Goal: Task Accomplishment & Management: Manage account settings

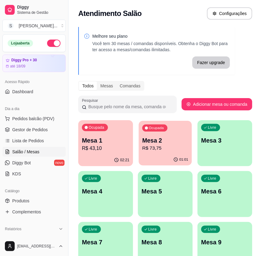
click at [158, 140] on p "Mesa 2" at bounding box center [165, 140] width 46 height 8
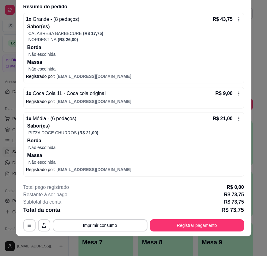
scroll to position [22, 0]
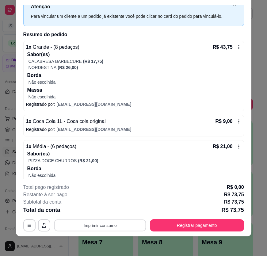
click at [117, 226] on button "Imprimir consumo" at bounding box center [100, 225] width 92 height 12
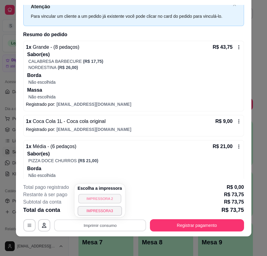
click at [104, 198] on button "IMPRESSORA 2" at bounding box center [99, 197] width 43 height 9
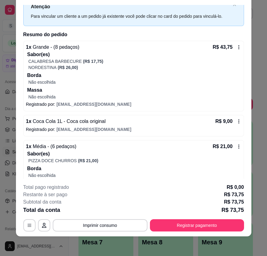
click at [76, 163] on div "Sabor(es) PIZZA DOCE CHURROS (R$ 21,00) Borda Não escolhida Massa Não escolhida" at bounding box center [133, 171] width 215 height 43
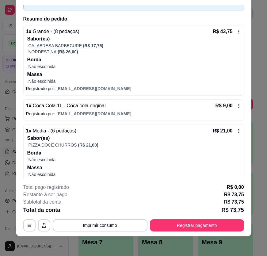
scroll to position [50, 0]
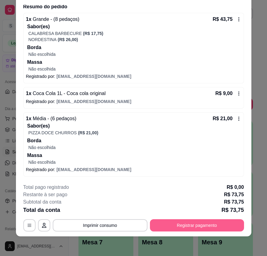
click at [208, 224] on button "Registrar pagamento" at bounding box center [197, 225] width 94 height 12
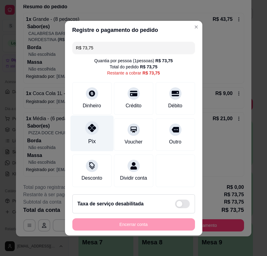
click at [85, 128] on div at bounding box center [91, 127] width 13 height 13
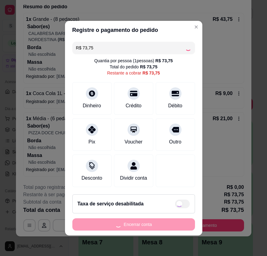
type input "R$ 0,00"
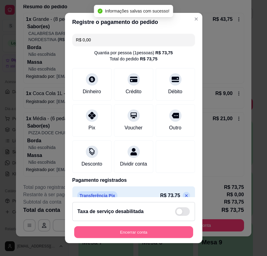
click at [169, 232] on button "Encerrar conta" at bounding box center [133, 232] width 119 height 12
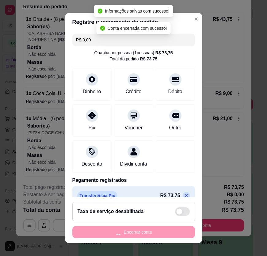
scroll to position [0, 0]
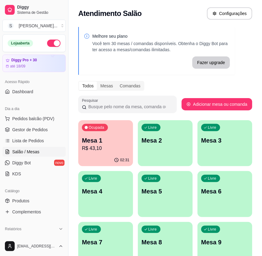
click at [105, 148] on p "R$ 43,10" at bounding box center [105, 147] width 47 height 7
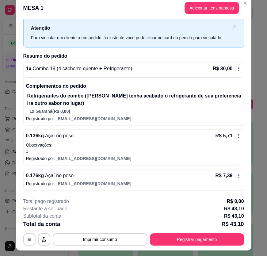
scroll to position [18, 0]
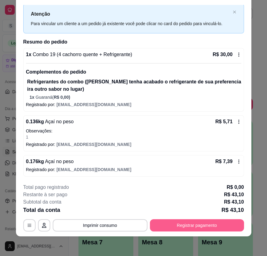
click at [178, 221] on button "Registrar pagamento" at bounding box center [197, 225] width 94 height 12
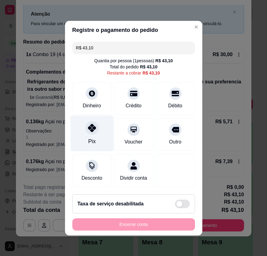
click at [91, 128] on icon at bounding box center [92, 128] width 8 height 8
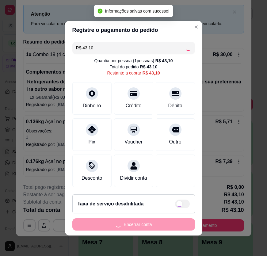
type input "R$ 0,00"
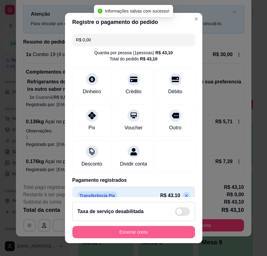
click at [155, 229] on button "Encerrar conta" at bounding box center [133, 232] width 122 height 12
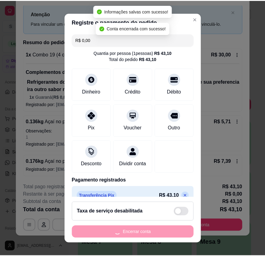
scroll to position [0, 0]
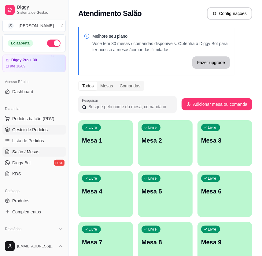
click at [9, 125] on link "Gestor de Pedidos" at bounding box center [33, 130] width 63 height 10
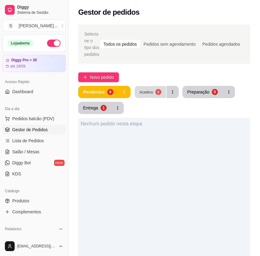
click at [155, 93] on div "2" at bounding box center [158, 92] width 6 height 6
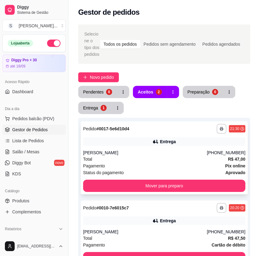
click at [159, 163] on div "Pagamento Pix online" at bounding box center [164, 165] width 163 height 7
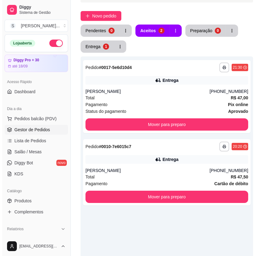
scroll to position [139, 0]
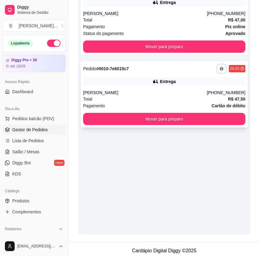
click at [190, 110] on div "**********" at bounding box center [164, 94] width 167 height 66
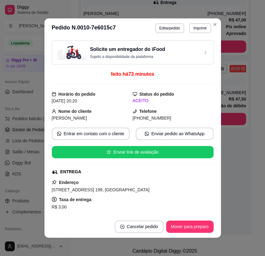
click at [186, 219] on footer "Cancelar pedido Mover para preparo" at bounding box center [132, 226] width 176 height 22
click at [191, 222] on button "Mover para preparo" at bounding box center [190, 226] width 46 height 12
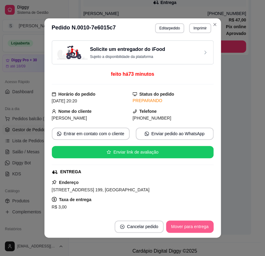
click at [193, 226] on button "Mover para entrega" at bounding box center [189, 226] width 47 height 12
click at [207, 228] on button "Mover para finalizado" at bounding box center [188, 226] width 51 height 12
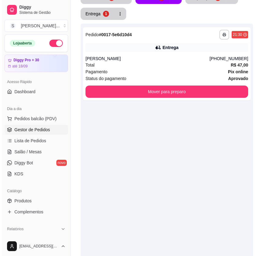
scroll to position [0, 0]
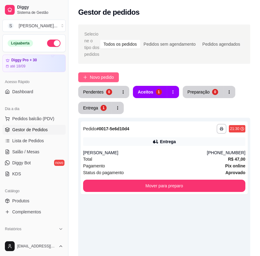
click at [103, 73] on button "Novo pedido" at bounding box center [98, 77] width 41 height 10
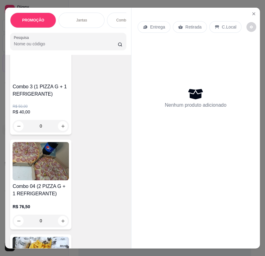
scroll to position [445, 0]
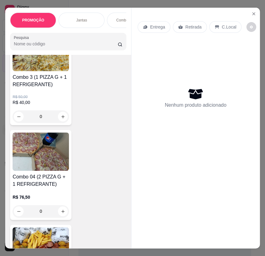
click at [32, 179] on h4 "Combo 04 (2 PIZZA G + 1 REFRIGERANTE)" at bounding box center [41, 180] width 56 height 15
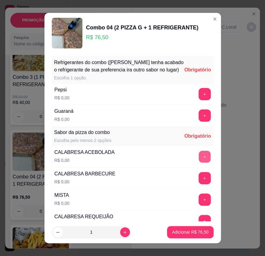
click at [199, 162] on button "+" at bounding box center [204, 156] width 12 height 12
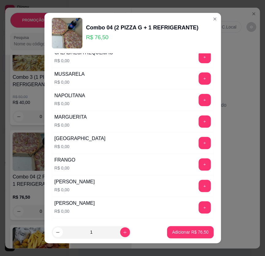
scroll to position [167, 0]
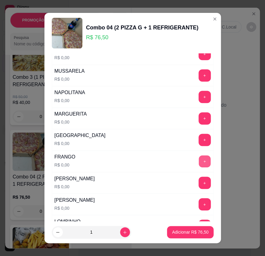
click at [198, 166] on button "+" at bounding box center [204, 161] width 12 height 12
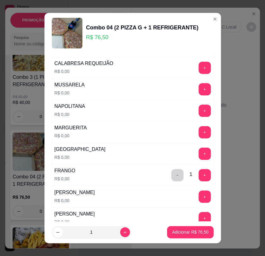
scroll to position [139, 0]
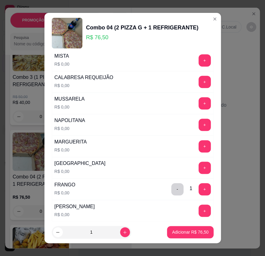
click at [198, 128] on button "+" at bounding box center [204, 124] width 12 height 12
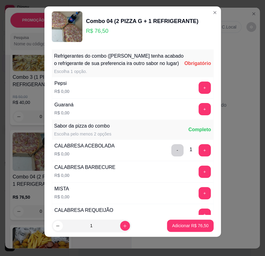
scroll to position [0, 0]
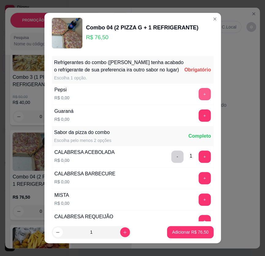
click at [198, 99] on button "+" at bounding box center [204, 94] width 12 height 12
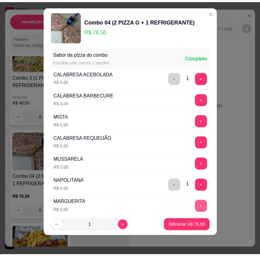
scroll to position [73, 0]
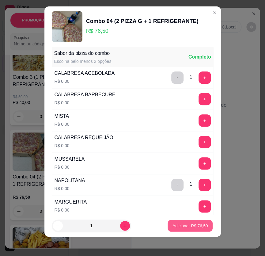
click at [181, 225] on p "Adicionar R$ 76,50" at bounding box center [190, 226] width 36 height 6
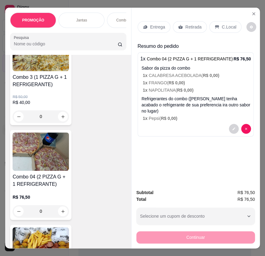
click at [150, 24] on p "Entrega" at bounding box center [157, 27] width 15 height 6
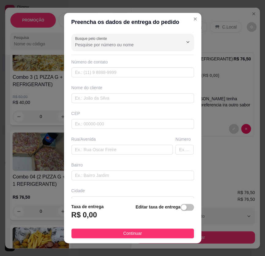
click at [95, 42] on input "Busque pelo cliente" at bounding box center [124, 45] width 98 height 6
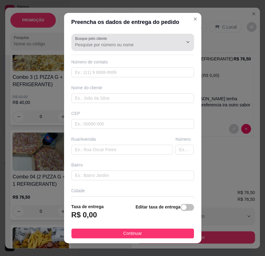
click at [98, 46] on input "Busque pelo cliente" at bounding box center [124, 45] width 98 height 6
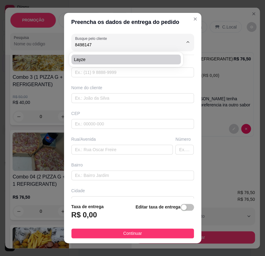
click at [98, 59] on span "Layze" at bounding box center [123, 59] width 98 height 6
type input "Layze"
type input "84981475833"
type input "Layze"
type input "59114368"
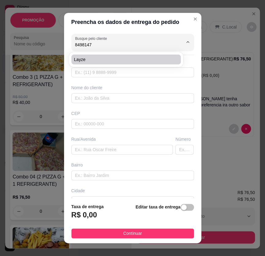
type input "Travessa [GEOGRAPHIC_DATA]"
type input "81"
type input "Nossa Senhora da Apresentação"
type input "[DATE]"
type input "Portão cinza escuro"
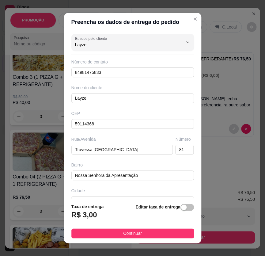
type input "Layze"
click at [154, 234] on button "Continuar" at bounding box center [132, 233] width 122 height 10
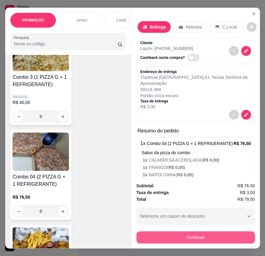
click at [206, 236] on button "Continuar" at bounding box center [195, 237] width 118 height 12
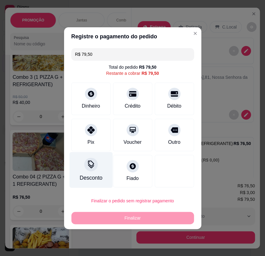
drag, startPoint x: 94, startPoint y: 134, endPoint x: 101, endPoint y: 147, distance: 14.4
click at [94, 134] on div "Pix" at bounding box center [90, 134] width 39 height 32
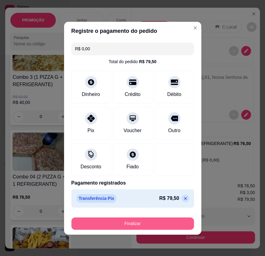
click at [143, 222] on button "Finalizar" at bounding box center [132, 223] width 122 height 12
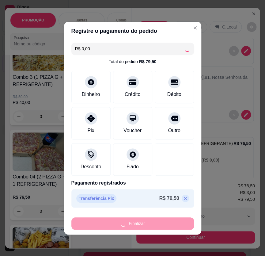
type input "-R$ 79,50"
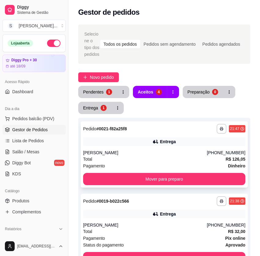
click at [194, 147] on div "**********" at bounding box center [164, 154] width 167 height 66
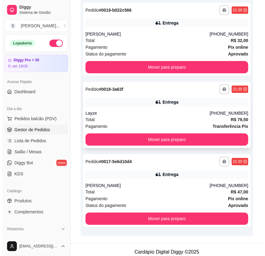
scroll to position [195, 0]
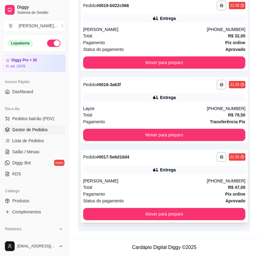
click at [196, 178] on div "[PERSON_NAME]" at bounding box center [145, 181] width 124 height 6
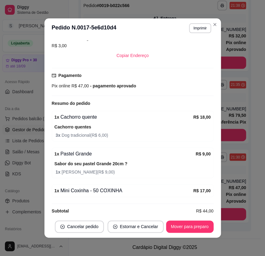
scroll to position [1, 0]
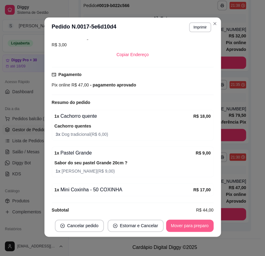
click at [190, 223] on button "Mover para preparo" at bounding box center [189, 225] width 47 height 12
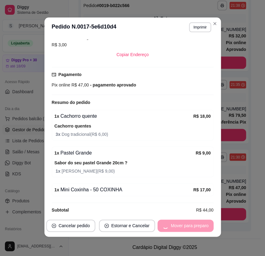
scroll to position [142, 0]
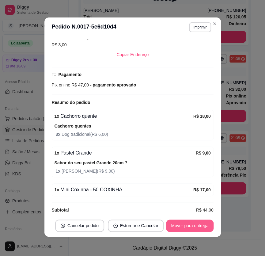
click at [195, 226] on button "Mover para entrega" at bounding box center [189, 225] width 47 height 12
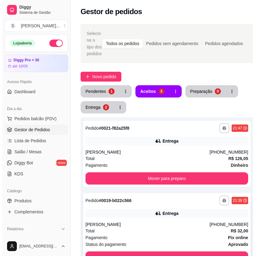
scroll to position [0, 0]
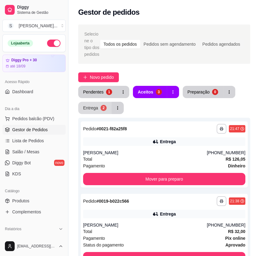
click at [104, 109] on div "2" at bounding box center [104, 108] width 6 height 6
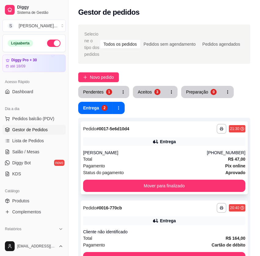
click at [174, 164] on div "Pagamento Pix online" at bounding box center [164, 165] width 163 height 7
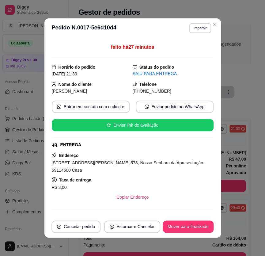
scroll to position [111, 0]
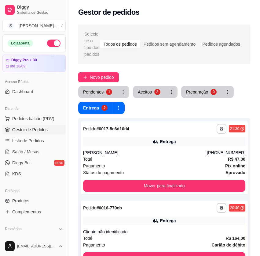
click at [198, 214] on div "**********" at bounding box center [164, 233] width 167 height 66
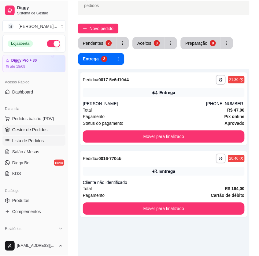
scroll to position [0, 0]
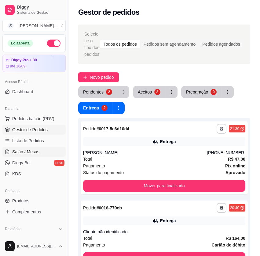
click at [31, 150] on span "Salão / Mesas" at bounding box center [25, 151] width 27 height 6
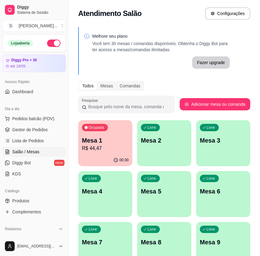
click at [98, 145] on p "R$ 44,47" at bounding box center [105, 147] width 47 height 7
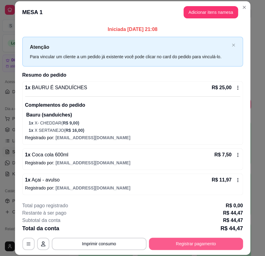
click at [202, 239] on button "Registrar pagamento" at bounding box center [196, 243] width 94 height 12
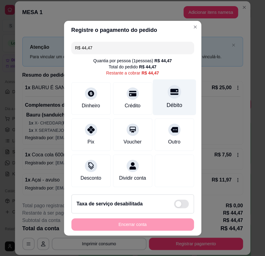
click at [184, 100] on div "Débito" at bounding box center [173, 97] width 43 height 36
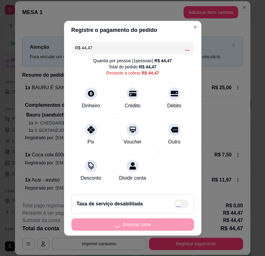
type input "R$ 0,00"
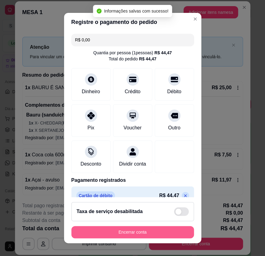
click at [159, 233] on button "Encerrar conta" at bounding box center [132, 232] width 122 height 12
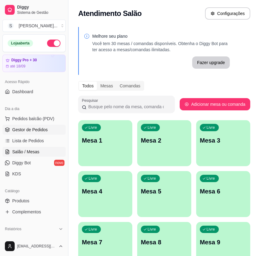
click at [33, 128] on span "Gestor de Pedidos" at bounding box center [30, 129] width 36 height 6
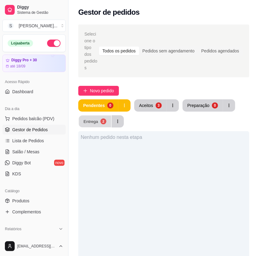
click at [97, 118] on div "Entrega" at bounding box center [91, 121] width 15 height 6
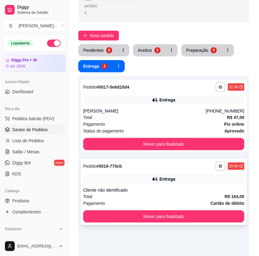
scroll to position [55, 0]
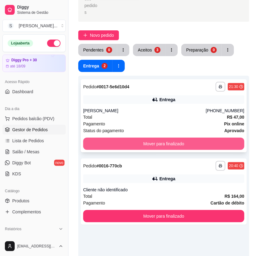
click at [175, 137] on button "Mover para finalizado" at bounding box center [163, 143] width 161 height 12
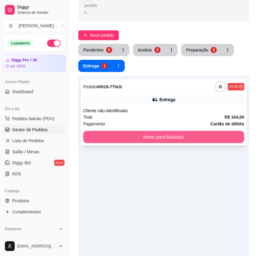
click at [186, 131] on button "Mover para finalizado" at bounding box center [163, 137] width 161 height 12
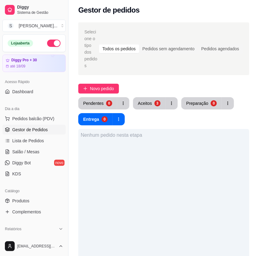
scroll to position [0, 0]
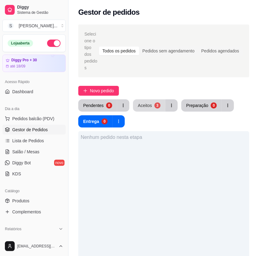
click at [152, 99] on button "Aceitos 3" at bounding box center [149, 105] width 32 height 12
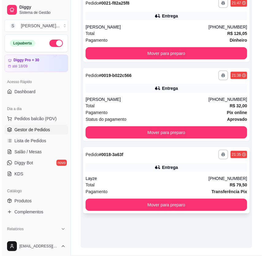
scroll to position [142, 0]
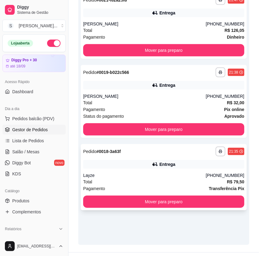
click at [187, 172] on div "Layze" at bounding box center [144, 175] width 123 height 6
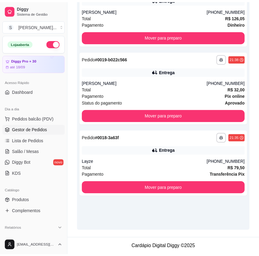
scroll to position [135, 0]
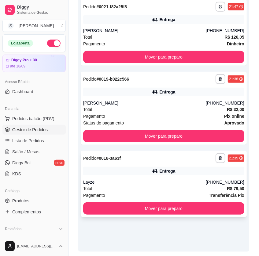
click at [178, 179] on div "Layze" at bounding box center [144, 182] width 123 height 6
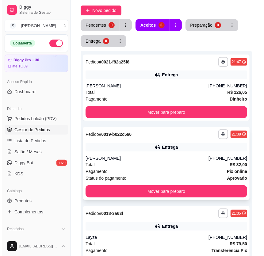
scroll to position [80, 0]
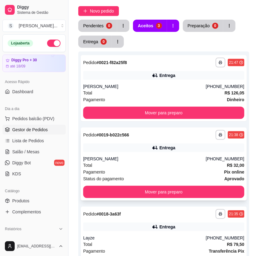
click at [201, 143] on div "Entrega" at bounding box center [163, 147] width 161 height 9
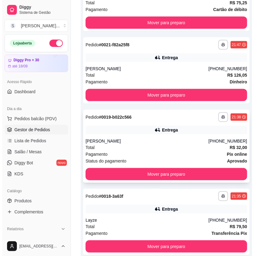
scroll to position [189, 0]
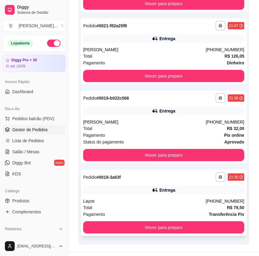
click at [206, 198] on div "Layze" at bounding box center [144, 201] width 123 height 6
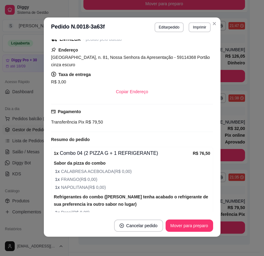
scroll to position [113, 0]
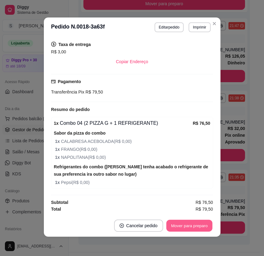
click at [203, 224] on button "Mover para preparo" at bounding box center [189, 225] width 46 height 12
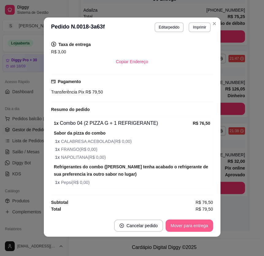
scroll to position [142, 0]
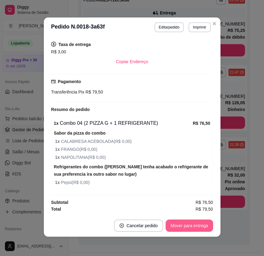
click at [204, 225] on button "Mover para entrega" at bounding box center [188, 225] width 47 height 12
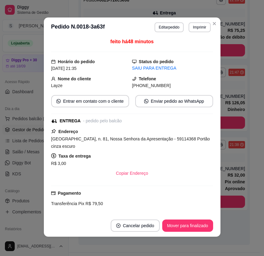
scroll to position [0, 0]
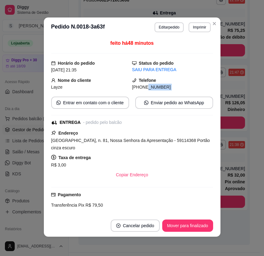
drag, startPoint x: 137, startPoint y: 88, endPoint x: 165, endPoint y: 90, distance: 27.9
click at [165, 90] on div "feito há 48 minutos Horário do pedido [DATE] 21:35 Status do pedido SAIU PARA E…" at bounding box center [132, 125] width 162 height 172
copy div "8147-5833 Entrar em contato com o cliente Enviar pedido ao WhatsApp"
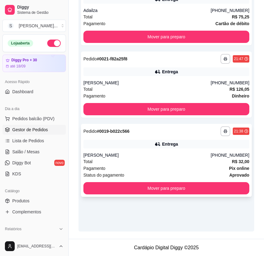
scroll to position [135, 0]
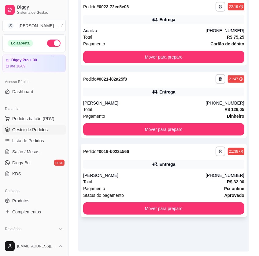
click at [196, 185] on div "Pagamento Pix online" at bounding box center [163, 188] width 161 height 7
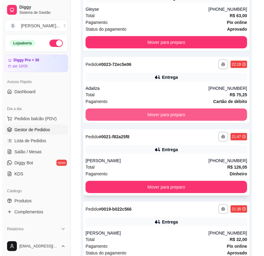
scroll to position [195, 0]
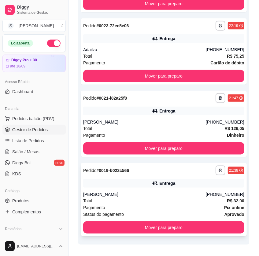
click at [173, 191] on div "[PERSON_NAME]" at bounding box center [144, 194] width 123 height 6
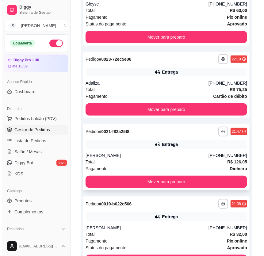
scroll to position [161, 0]
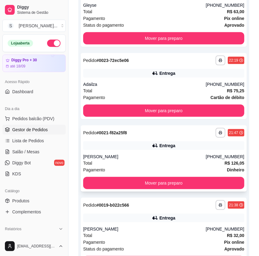
click at [174, 142] on div "Entrega" at bounding box center [167, 145] width 16 height 6
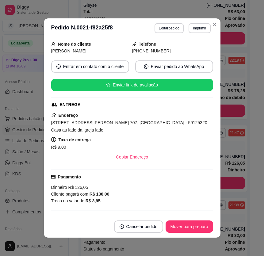
scroll to position [83, 0]
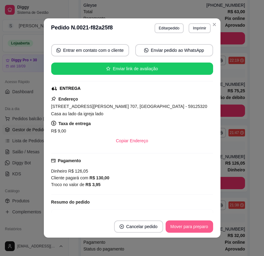
click at [201, 226] on button "Mover para preparo" at bounding box center [188, 226] width 47 height 12
click at [203, 226] on div "Mover para preparo" at bounding box center [185, 226] width 56 height 12
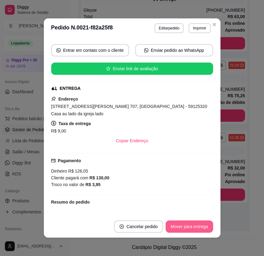
scroll to position [142, 0]
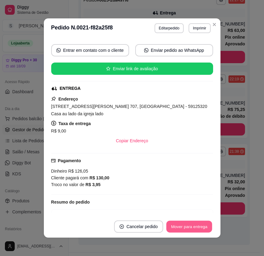
click at [203, 222] on button "Mover para entrega" at bounding box center [189, 226] width 46 height 12
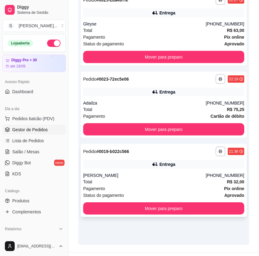
click at [169, 172] on div "[PERSON_NAME]" at bounding box center [144, 175] width 123 height 6
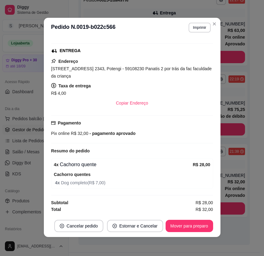
scroll to position [1, 0]
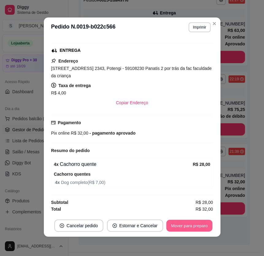
click at [189, 224] on button "Mover para preparo" at bounding box center [189, 225] width 46 height 12
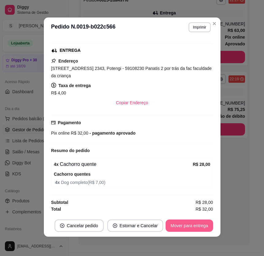
click at [194, 224] on button "Mover para entrega" at bounding box center [188, 225] width 47 height 12
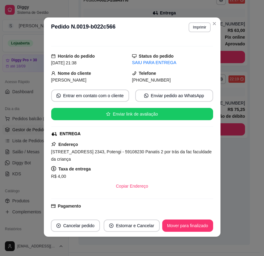
scroll to position [0, 0]
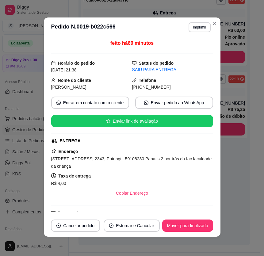
drag, startPoint x: 139, startPoint y: 86, endPoint x: 164, endPoint y: 88, distance: 25.8
click at [164, 88] on div "[PHONE_NUMBER]" at bounding box center [172, 87] width 81 height 7
copy span "8707-7776"
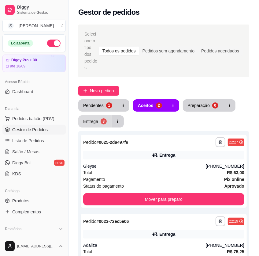
click at [96, 118] on div "Entrega" at bounding box center [90, 121] width 15 height 6
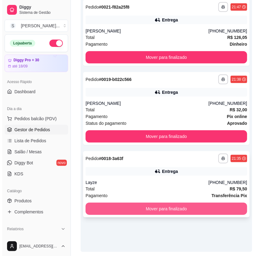
scroll to position [142, 0]
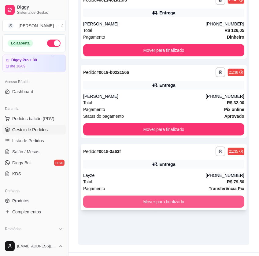
click at [172, 195] on button "Mover para finalizado" at bounding box center [163, 201] width 161 height 12
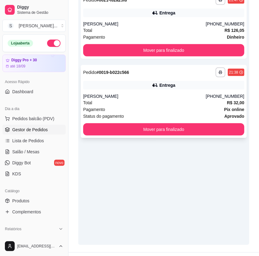
click at [163, 99] on div "Total R$ 32,00" at bounding box center [163, 102] width 161 height 7
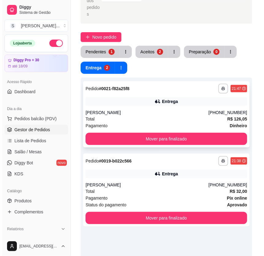
scroll to position [0, 0]
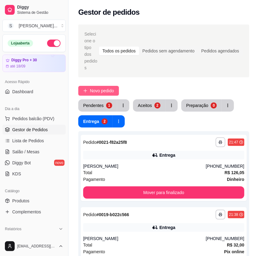
click at [95, 86] on button "Novo pedido" at bounding box center [98, 91] width 41 height 10
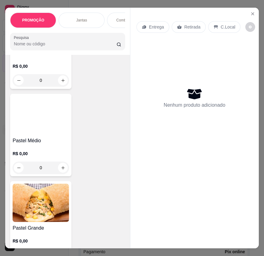
scroll to position [2810, 0]
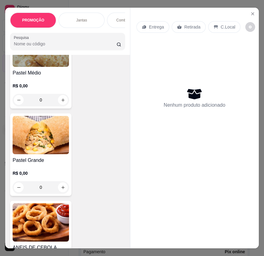
click at [43, 159] on h4 "Pastel Grande" at bounding box center [41, 159] width 56 height 7
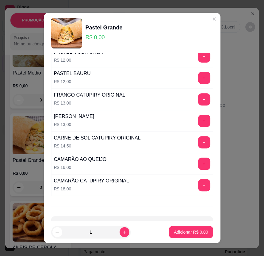
scroll to position [364, 0]
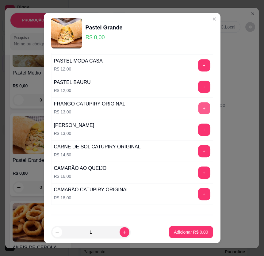
click at [198, 106] on button "+" at bounding box center [204, 108] width 12 height 12
click at [198, 107] on button "+" at bounding box center [204, 108] width 12 height 12
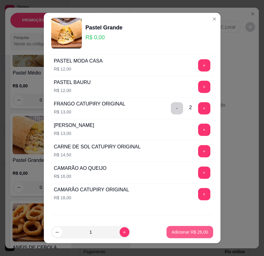
click at [197, 231] on p "Adicionar R$ 26,00" at bounding box center [189, 232] width 36 height 6
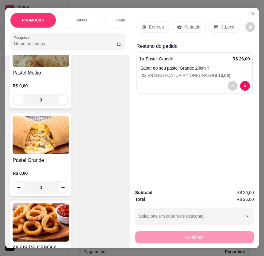
click at [153, 25] on p "Entrega" at bounding box center [156, 27] width 15 height 6
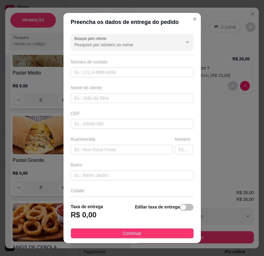
drag, startPoint x: 176, startPoint y: 202, endPoint x: 131, endPoint y: 203, distance: 44.4
click at [175, 202] on footer "Taxa de entrega R$ 0,00 Editar taxa de entrega Continuar" at bounding box center [131, 220] width 137 height 45
click at [101, 213] on div "Taxa de entrega R$ 0,00 Editar taxa de entrega" at bounding box center [132, 213] width 122 height 20
drag, startPoint x: 178, startPoint y: 208, endPoint x: 153, endPoint y: 211, distance: 25.6
click at [180, 209] on div "button" at bounding box center [183, 207] width 6 height 6
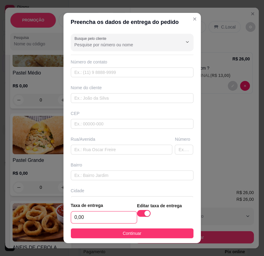
click at [98, 218] on input "0,00" at bounding box center [104, 217] width 66 height 12
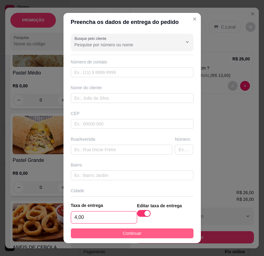
type input "4,00"
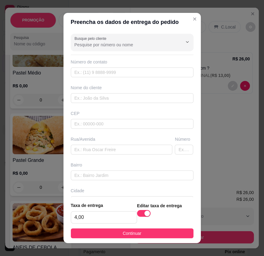
drag, startPoint x: 127, startPoint y: 232, endPoint x: 238, endPoint y: 230, distance: 111.1
click at [127, 232] on span "Continuar" at bounding box center [131, 233] width 19 height 7
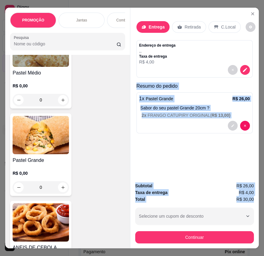
drag, startPoint x: 132, startPoint y: 85, endPoint x: 251, endPoint y: 194, distance: 161.6
click at [251, 194] on div "Entrega Retirada C.Local Endereço de entrega , , Taxa de entrega R$ 4,00 Resumo…" at bounding box center [194, 128] width 129 height 240
copy div "Resumo do pedido 1 x Pastel Grande R$ 26,00 Sabor do seu pastel Grande 20cm ? 2…"
click at [247, 9] on button "Close" at bounding box center [252, 14] width 10 height 10
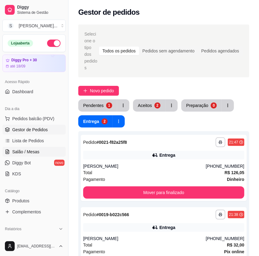
click at [26, 151] on span "Salão / Mesas" at bounding box center [25, 151] width 27 height 6
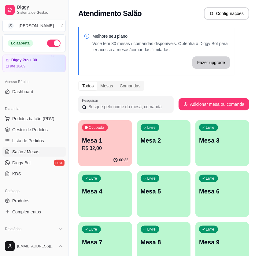
click at [112, 148] on p "R$ 32,00" at bounding box center [105, 147] width 47 height 7
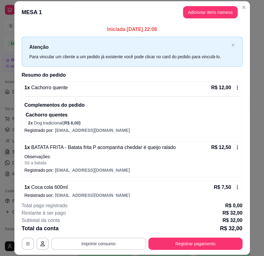
click at [122, 243] on button "Imprimir consumo" at bounding box center [98, 243] width 95 height 12
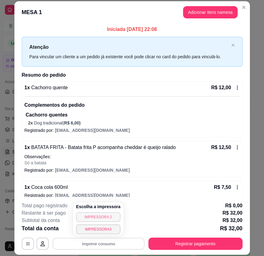
click at [107, 215] on button "IMPRESSORA 2" at bounding box center [98, 217] width 44 height 10
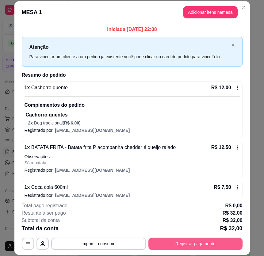
click at [163, 243] on button "Registrar pagamento" at bounding box center [195, 243] width 94 height 12
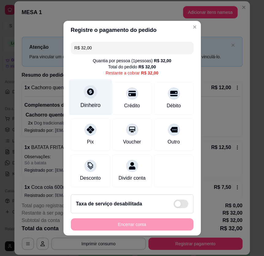
click at [97, 91] on div "Dinheiro" at bounding box center [90, 97] width 43 height 36
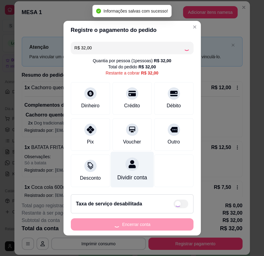
type input "R$ 0,00"
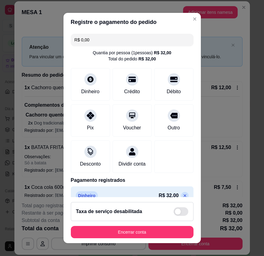
scroll to position [17, 0]
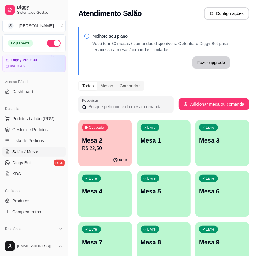
click at [113, 134] on div "Ocupada Mesa 2 R$ 22,50" at bounding box center [105, 137] width 54 height 34
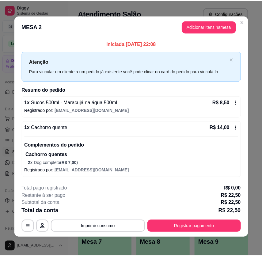
scroll to position [2, 0]
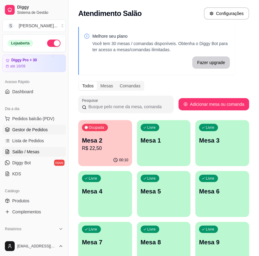
click at [39, 127] on span "Gestor de Pedidos" at bounding box center [30, 129] width 36 height 6
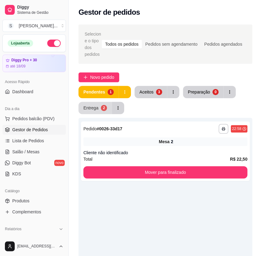
click at [83, 110] on div "Entrega" at bounding box center [90, 108] width 15 height 6
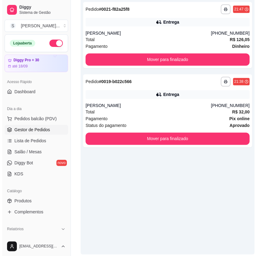
scroll to position [142, 0]
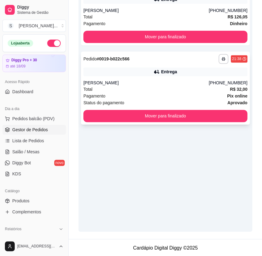
click at [175, 100] on div "Status do pagamento aprovado" at bounding box center [165, 102] width 164 height 7
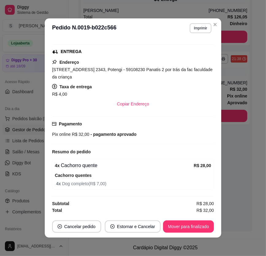
scroll to position [1, 0]
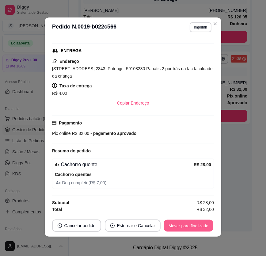
click at [199, 222] on button "Mover para finalizado" at bounding box center [188, 225] width 49 height 12
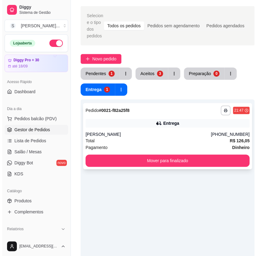
scroll to position [0, 0]
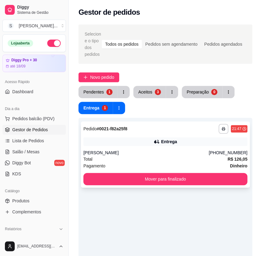
click at [166, 137] on div "Entrega" at bounding box center [165, 141] width 164 height 9
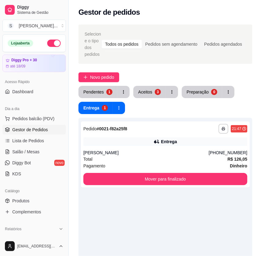
scroll to position [83, 0]
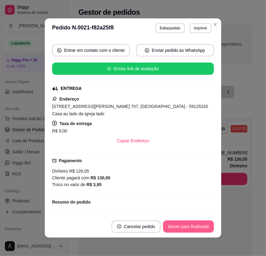
click at [193, 223] on button "Mover para finalizado" at bounding box center [188, 226] width 51 height 12
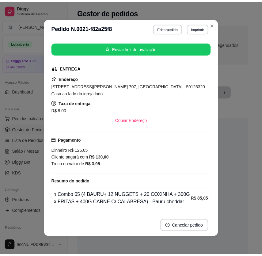
scroll to position [63, 0]
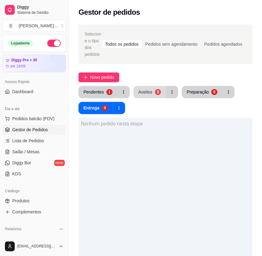
click at [146, 95] on button "Aceitos 3" at bounding box center [149, 92] width 32 height 12
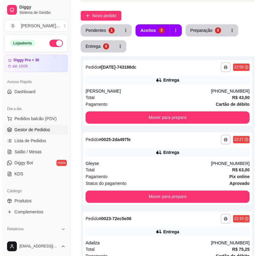
scroll to position [142, 0]
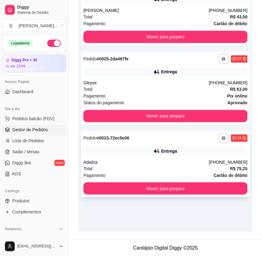
click at [155, 159] on div "Adailza" at bounding box center [145, 162] width 125 height 6
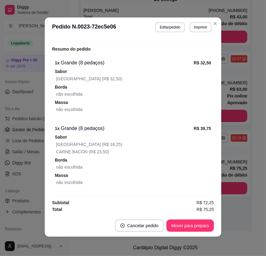
scroll to position [194, 0]
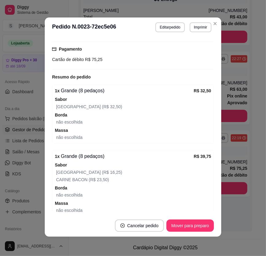
click at [183, 210] on div "não escolhida" at bounding box center [133, 209] width 155 height 7
click at [190, 220] on button "Mover para preparo" at bounding box center [189, 225] width 47 height 12
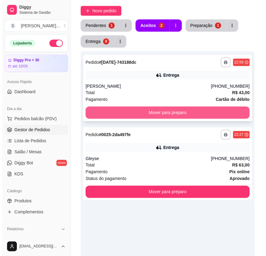
scroll to position [0, 0]
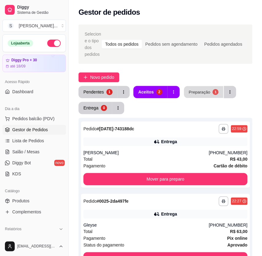
click at [195, 91] on div "Preparação" at bounding box center [198, 92] width 21 height 6
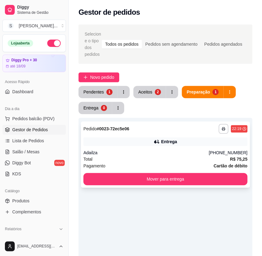
click at [173, 152] on div "Adailza" at bounding box center [145, 152] width 125 height 6
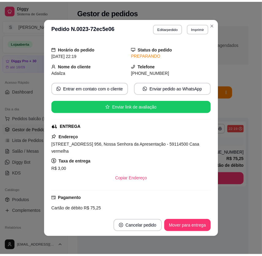
scroll to position [167, 0]
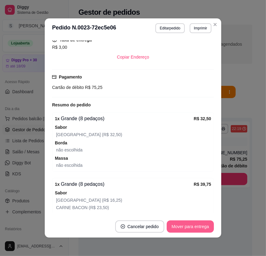
click at [204, 222] on button "Mover para entrega" at bounding box center [190, 226] width 47 height 12
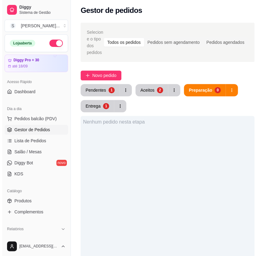
scroll to position [0, 0]
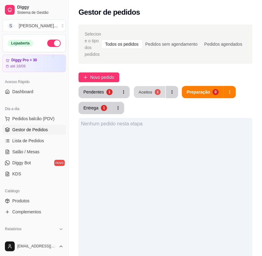
click at [152, 90] on button "Aceitos 2" at bounding box center [150, 92] width 32 height 12
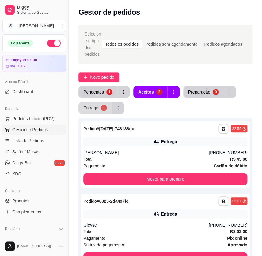
click at [98, 107] on button "Entrega 1" at bounding box center [94, 108] width 33 height 12
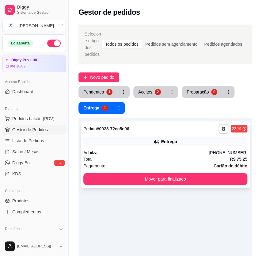
click at [133, 153] on div "Adailza" at bounding box center [145, 152] width 125 height 6
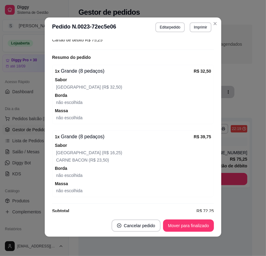
scroll to position [222, 0]
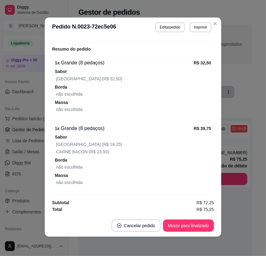
click at [190, 234] on footer "Cancelar pedido Mover para finalizado" at bounding box center [133, 225] width 176 height 22
click at [188, 226] on button "Mover para finalizado" at bounding box center [188, 225] width 51 height 12
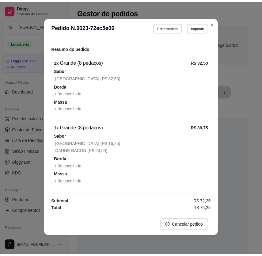
scroll to position [202, 0]
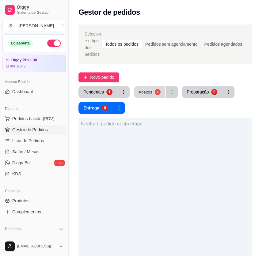
click at [150, 92] on div "Aceitos" at bounding box center [145, 92] width 14 height 6
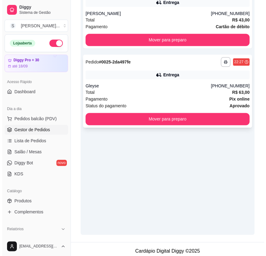
scroll to position [111, 0]
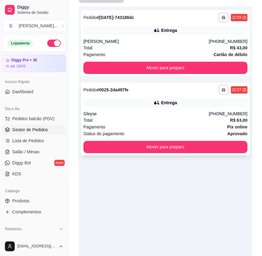
click at [190, 121] on div "Total R$ 63,00" at bounding box center [165, 120] width 164 height 7
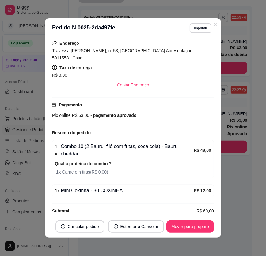
scroll to position [1, 0]
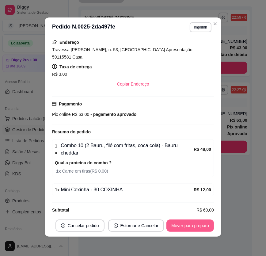
click at [187, 226] on button "Mover para preparo" at bounding box center [189, 225] width 47 height 12
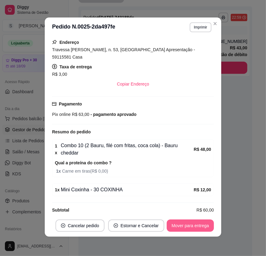
click at [187, 222] on button "Mover para entrega" at bounding box center [190, 225] width 47 height 12
click at [196, 225] on button "Mover para finalizado" at bounding box center [188, 225] width 51 height 12
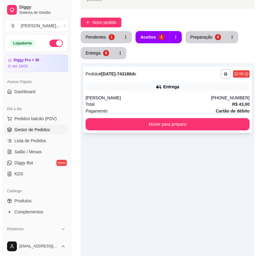
scroll to position [0, 0]
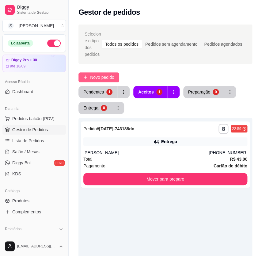
click at [101, 77] on span "Novo pedido" at bounding box center [102, 77] width 24 height 7
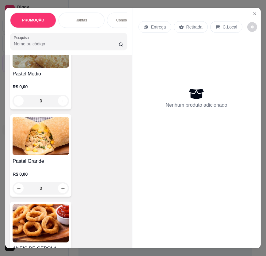
scroll to position [2810, 0]
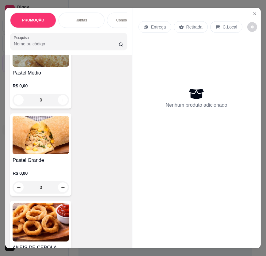
click at [46, 136] on img at bounding box center [41, 135] width 56 height 38
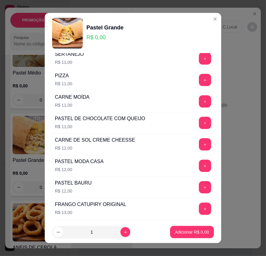
scroll to position [306, 0]
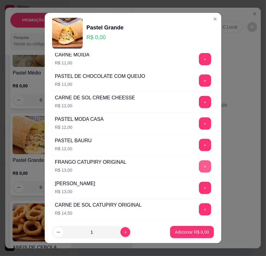
click at [199, 166] on button "+" at bounding box center [205, 166] width 12 height 12
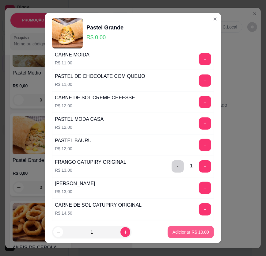
click at [189, 232] on p "Adicionar R$ 13,00" at bounding box center [190, 232] width 36 height 6
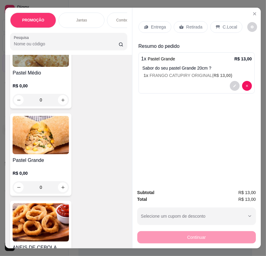
click at [159, 24] on p "Entrega" at bounding box center [158, 27] width 15 height 6
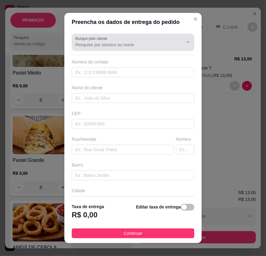
click at [121, 37] on div at bounding box center [132, 42] width 115 height 12
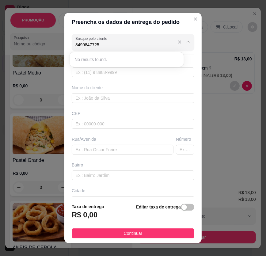
type input "84998477256"
drag, startPoint x: 102, startPoint y: 45, endPoint x: 69, endPoint y: 49, distance: 33.3
click at [68, 51] on div "Busque pelo cliente 84998477256 Número de contato Nome do cliente CEP Rua/[GEOG…" at bounding box center [132, 114] width 137 height 167
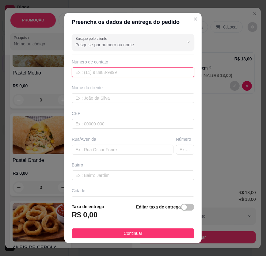
click at [105, 68] on input "text" at bounding box center [133, 72] width 122 height 10
click at [106, 69] on input "text" at bounding box center [133, 72] width 122 height 10
type input "[PHONE_NUMBER]"
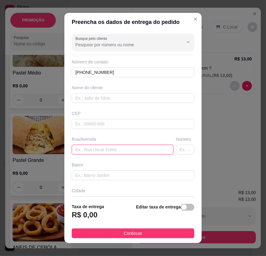
click at [116, 150] on input "text" at bounding box center [123, 149] width 102 height 10
paste input "Rua Deputado [PERSON_NAME]"
type input "Rua Deputado [PERSON_NAME]"
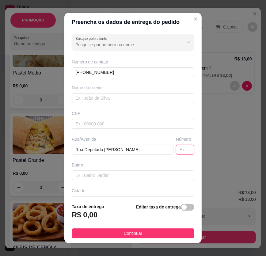
click at [176, 148] on input "text" at bounding box center [185, 149] width 18 height 10
type input "436"
click at [184, 207] on span "button" at bounding box center [187, 207] width 13 height 7
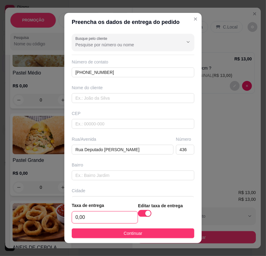
click at [99, 215] on input "0,00" at bounding box center [105, 217] width 66 height 12
click at [91, 215] on input "0,00" at bounding box center [105, 217] width 66 height 12
click at [89, 216] on input "0,00" at bounding box center [105, 217] width 66 height 12
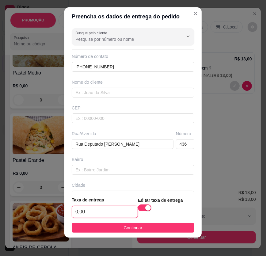
scroll to position [6, 0]
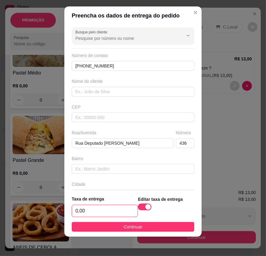
click at [103, 208] on input "0,00" at bounding box center [105, 211] width 66 height 12
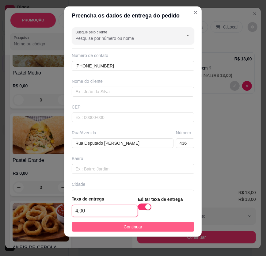
type input "4,00"
click at [151, 228] on button "Continuar" at bounding box center [133, 227] width 122 height 10
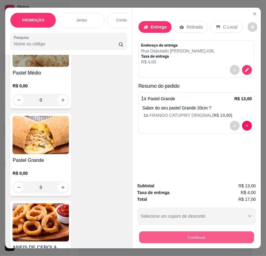
click at [190, 233] on button "Continuar" at bounding box center [196, 237] width 115 height 12
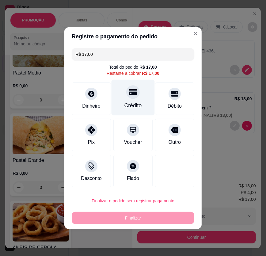
click at [137, 97] on div "Crédito" at bounding box center [132, 97] width 43 height 36
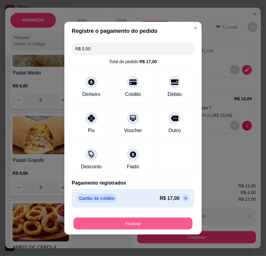
click at [153, 224] on button "Finalizar" at bounding box center [132, 223] width 119 height 12
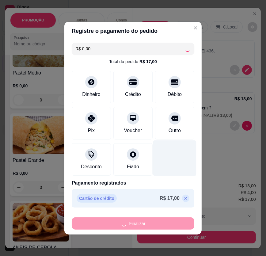
type input "-R$ 17,00"
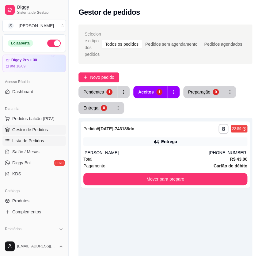
click at [26, 141] on span "Lista de Pedidos" at bounding box center [28, 140] width 32 height 6
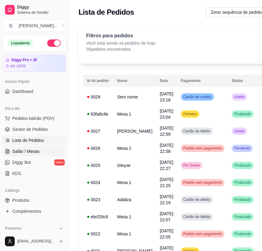
click at [27, 151] on span "Salão / Mesas" at bounding box center [25, 151] width 27 height 6
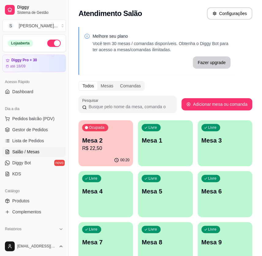
click at [95, 159] on div "00:20" at bounding box center [105, 160] width 54 height 12
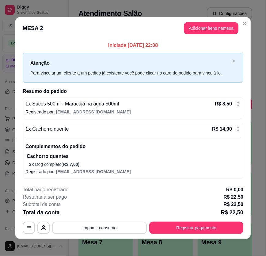
click at [109, 227] on button "Imprimir consumo" at bounding box center [99, 227] width 95 height 12
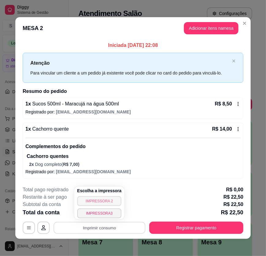
click at [111, 199] on button "IMPRESSORA 2" at bounding box center [99, 201] width 44 height 10
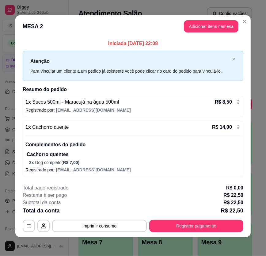
scroll to position [2, 0]
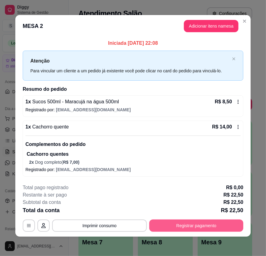
click at [208, 221] on button "Registrar pagamento" at bounding box center [196, 225] width 94 height 12
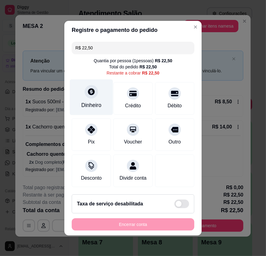
click at [93, 94] on icon at bounding box center [91, 92] width 8 height 8
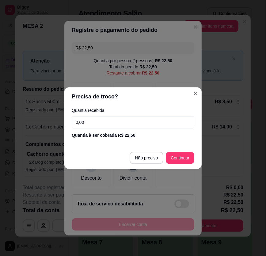
click at [148, 151] on footer "Não preciso Continuar" at bounding box center [132, 158] width 137 height 22
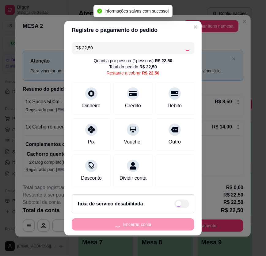
type input "R$ 0,00"
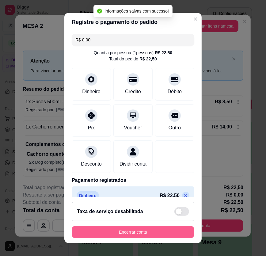
click at [151, 233] on button "Encerrar conta" at bounding box center [133, 232] width 122 height 12
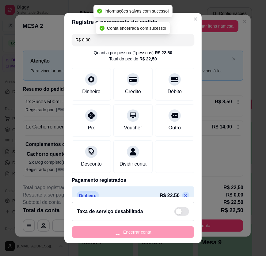
scroll to position [0, 0]
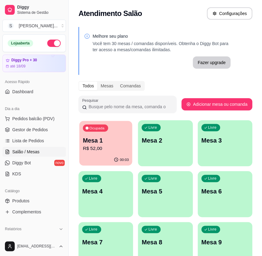
click at [113, 148] on p "R$ 52,00" at bounding box center [106, 147] width 46 height 7
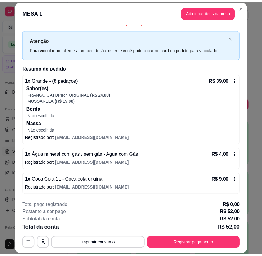
scroll to position [18, 0]
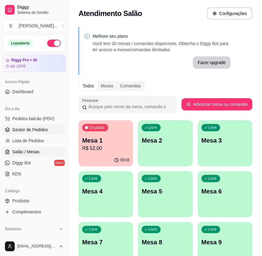
click at [28, 128] on span "Gestor de Pedidos" at bounding box center [30, 129] width 36 height 6
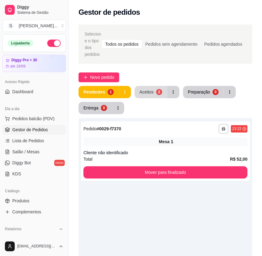
click at [154, 92] on button "Aceitos 2" at bounding box center [150, 92] width 32 height 12
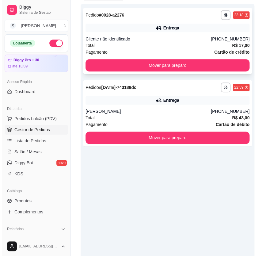
scroll to position [142, 0]
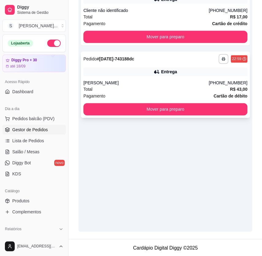
click at [153, 86] on div "Total R$ 43,00" at bounding box center [165, 89] width 164 height 7
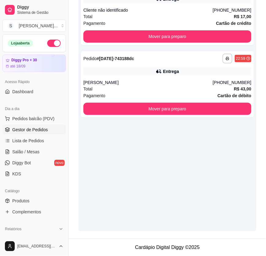
scroll to position [135, 0]
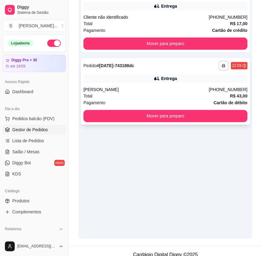
click at [197, 94] on div "Total R$ 43,00" at bounding box center [165, 95] width 164 height 7
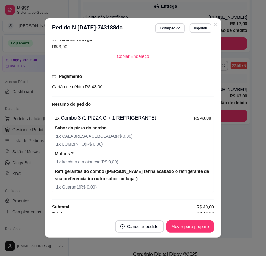
scroll to position [171, 0]
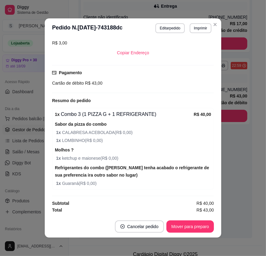
click at [181, 216] on footer "Cancelar pedido Mover para preparo" at bounding box center [133, 226] width 176 height 22
click at [181, 222] on button "Mover para preparo" at bounding box center [189, 226] width 47 height 12
click at [195, 226] on button "Mover para entrega" at bounding box center [190, 226] width 47 height 12
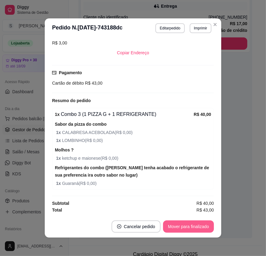
click at [203, 227] on button "Mover para finalizado" at bounding box center [188, 226] width 51 height 12
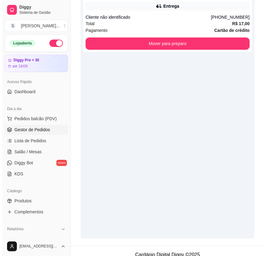
scroll to position [24, 0]
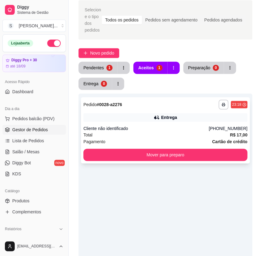
click at [170, 112] on div "**********" at bounding box center [165, 130] width 169 height 66
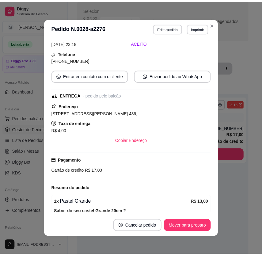
scroll to position [83, 0]
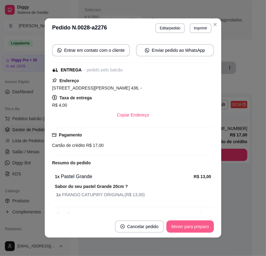
click at [184, 228] on button "Mover para preparo" at bounding box center [189, 226] width 47 height 12
click at [198, 225] on button "Mover para entrega" at bounding box center [190, 226] width 47 height 12
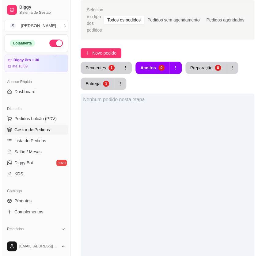
scroll to position [0, 0]
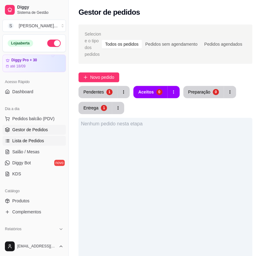
click at [27, 139] on span "Lista de Pedidos" at bounding box center [28, 140] width 32 height 6
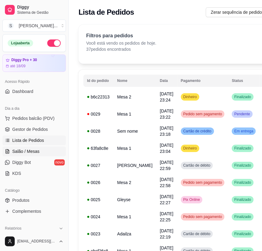
click at [21, 153] on span "Salão / Mesas" at bounding box center [25, 151] width 27 height 6
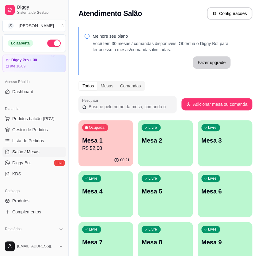
click at [100, 145] on p "R$ 52,00" at bounding box center [105, 147] width 47 height 7
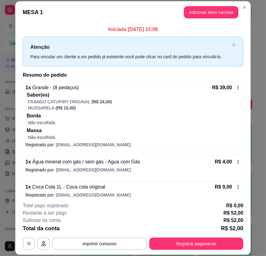
click at [204, 15] on button "Adicionar itens na mesa" at bounding box center [211, 12] width 54 height 12
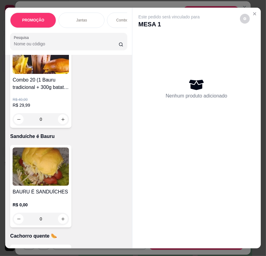
scroll to position [2059, 0]
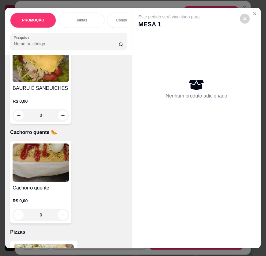
click at [51, 182] on img at bounding box center [41, 162] width 56 height 38
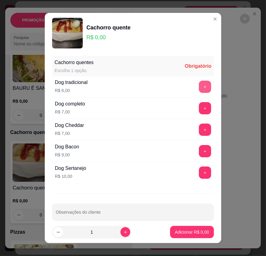
click at [200, 83] on button "+" at bounding box center [205, 86] width 12 height 12
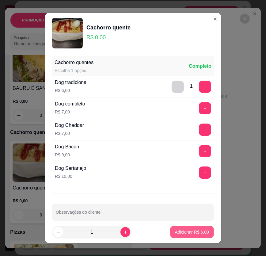
click at [188, 235] on button "Adicionar R$ 6,00" at bounding box center [192, 232] width 44 height 12
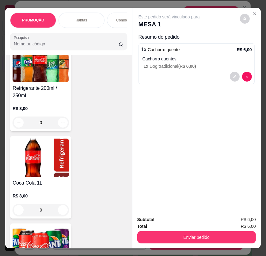
scroll to position [3868, 0]
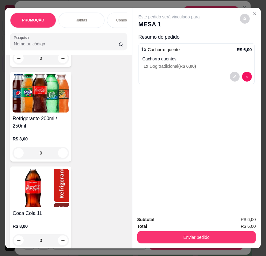
click at [62, 147] on div "0" at bounding box center [41, 153] width 56 height 12
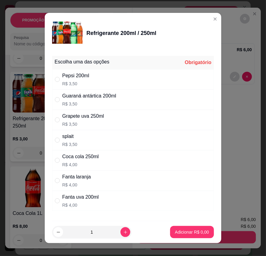
click at [107, 80] on div "Pepsi 200ml R$ 3,50" at bounding box center [133, 79] width 162 height 20
radio input "true"
click at [189, 238] on footer "1 Adicionar R$ 3,50" at bounding box center [133, 232] width 176 height 22
click at [188, 235] on button "Adicionar R$ 3,50" at bounding box center [192, 232] width 44 height 12
type input "1"
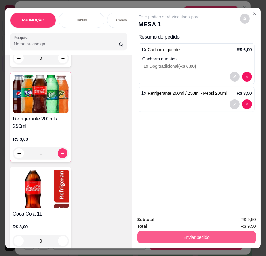
click at [200, 241] on div "Subtotal R$ 9,50 Total R$ 9,50 Enviar pedido" at bounding box center [196, 229] width 128 height 37
click at [196, 236] on button "Enviar pedido" at bounding box center [196, 237] width 118 height 12
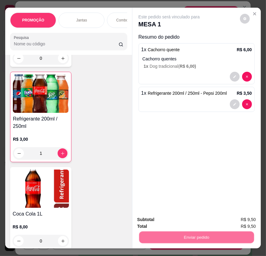
click at [187, 216] on button "Não registrar e enviar pedido" at bounding box center [176, 220] width 64 height 12
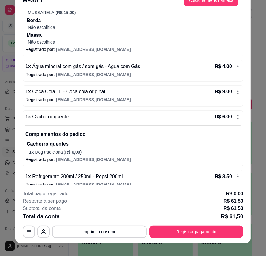
scroll to position [18, 0]
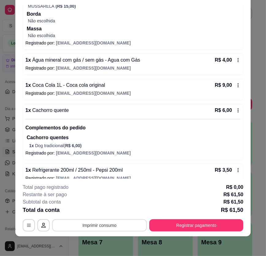
click at [124, 224] on button "Imprimir consumo" at bounding box center [99, 225] width 95 height 12
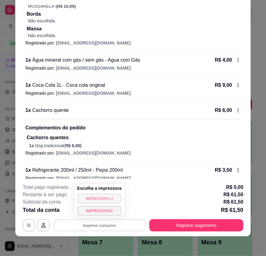
click at [104, 198] on button "IMPRESSORA 2" at bounding box center [99, 198] width 44 height 10
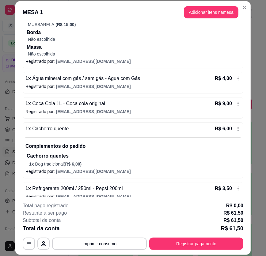
scroll to position [55, 0]
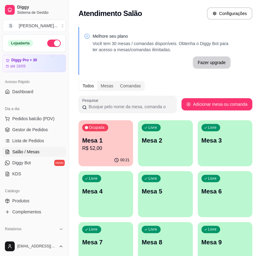
click at [111, 144] on p "Mesa 1" at bounding box center [105, 140] width 47 height 9
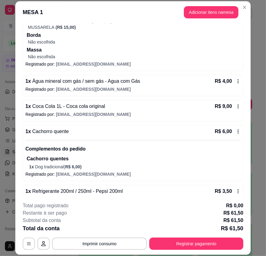
scroll to position [92, 0]
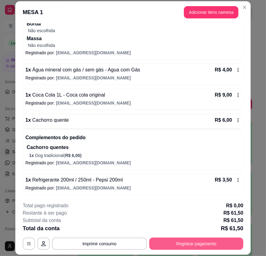
click at [183, 242] on button "Registrar pagamento" at bounding box center [196, 243] width 94 height 12
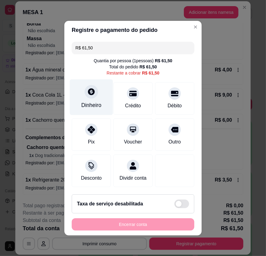
click at [99, 107] on div "Dinheiro" at bounding box center [91, 105] width 20 height 8
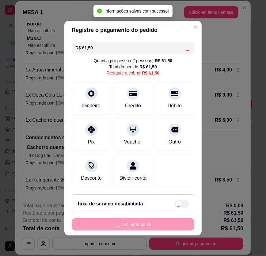
type input "R$ 0,00"
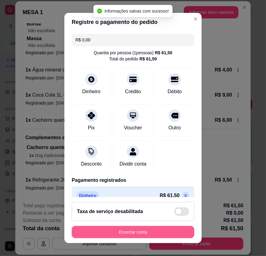
click at [167, 234] on button "Encerrar conta" at bounding box center [133, 232] width 122 height 12
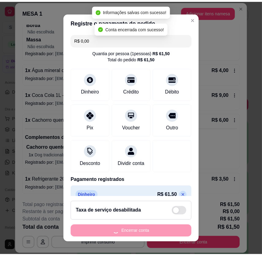
scroll to position [0, 0]
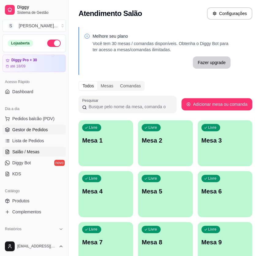
click at [36, 127] on span "Gestor de Pedidos" at bounding box center [30, 129] width 36 height 6
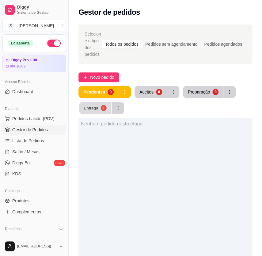
click at [99, 112] on button "Entrega 1" at bounding box center [95, 108] width 32 height 12
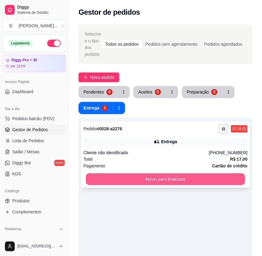
click at [203, 182] on button "Mover para finalizado" at bounding box center [165, 179] width 159 height 12
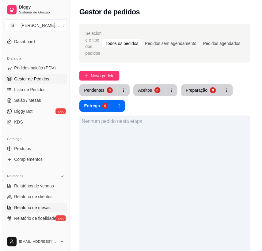
scroll to position [55, 0]
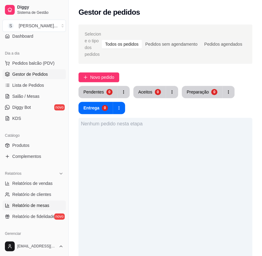
click at [32, 205] on span "Relatório de mesas" at bounding box center [30, 205] width 37 height 6
select select "TOTAL_OF_ORDERS"
select select "7"
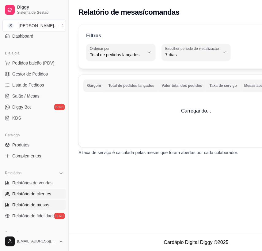
click at [29, 193] on span "Relatório de clientes" at bounding box center [31, 194] width 39 height 6
select select "30"
select select "HIGHEST_TOTAL_SPENT_WITH_ORDERS"
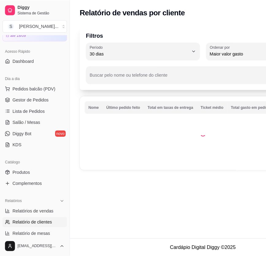
scroll to position [139, 0]
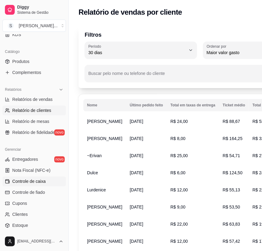
click at [26, 182] on span "Controle de caixa" at bounding box center [28, 181] width 33 height 6
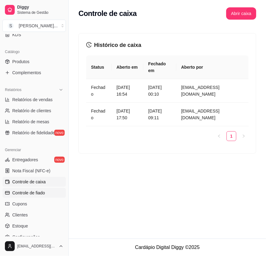
click at [31, 191] on span "Controle de fiado" at bounding box center [28, 192] width 33 height 6
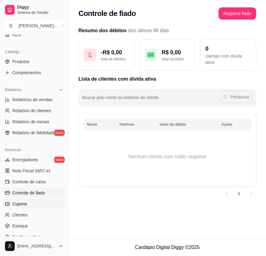
click at [23, 199] on link "Cupons" at bounding box center [33, 204] width 63 height 10
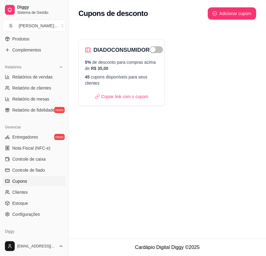
scroll to position [184, 0]
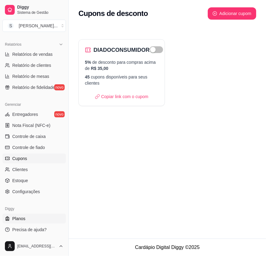
click at [39, 215] on link "Planos" at bounding box center [33, 218] width 63 height 10
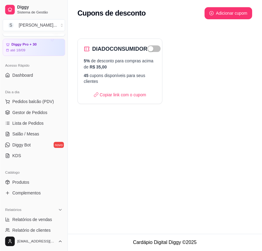
scroll to position [28, 0]
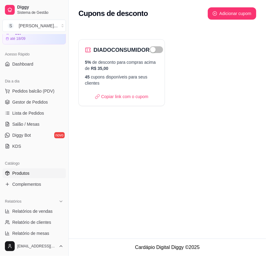
click at [21, 171] on span "Produtos" at bounding box center [20, 173] width 17 height 6
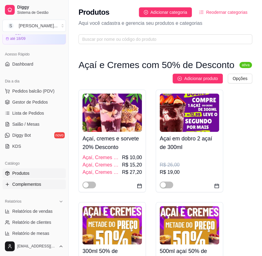
click at [34, 182] on span "Complementos" at bounding box center [26, 184] width 29 height 6
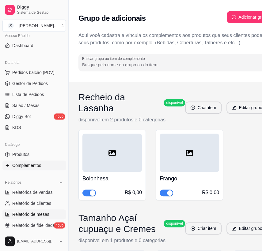
scroll to position [55, 0]
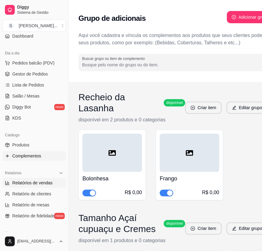
click at [46, 185] on span "Relatórios de vendas" at bounding box center [32, 183] width 40 height 6
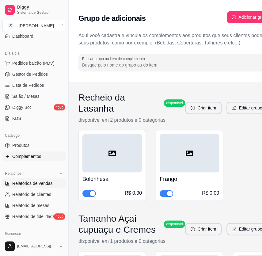
select select "ALL"
select select "0"
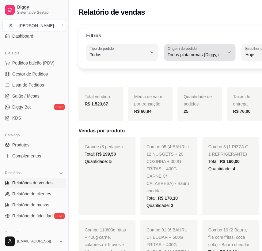
click at [211, 58] on span "Todas plataformas (Diggy, iFood)" at bounding box center [195, 55] width 57 height 6
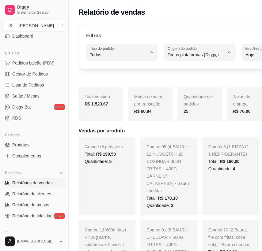
click at [194, 81] on span "Diggy" at bounding box center [189, 79] width 49 height 6
type input "DIGGY"
select select "DIGGY"
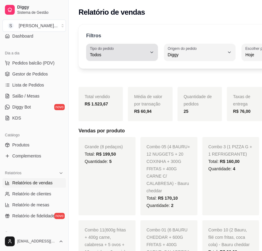
click at [116, 54] on span "Todos" at bounding box center [118, 55] width 57 height 6
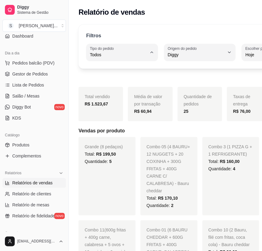
click at [122, 81] on span "Entrega" at bounding box center [116, 79] width 49 height 6
type input "DELIVERY"
select select "DELIVERY"
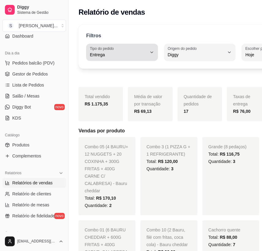
click at [139, 50] on button "Tipo do pedido Entrega" at bounding box center [122, 52] width 72 height 17
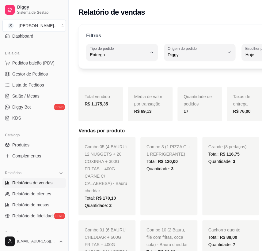
click at [116, 87] on span "Retirada" at bounding box center [115, 89] width 46 height 6
type input "PICKUP"
select select "PICKUP"
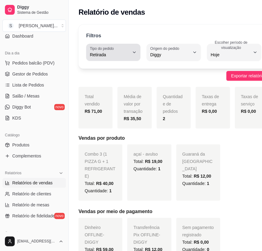
click at [136, 56] on button "Tipo do pedido Retirada" at bounding box center [113, 52] width 54 height 17
click at [105, 99] on span "Mesa" at bounding box center [111, 99] width 38 height 6
type input "IN_STORE"
select select "IN_STORE"
